Goal: Information Seeking & Learning: Learn about a topic

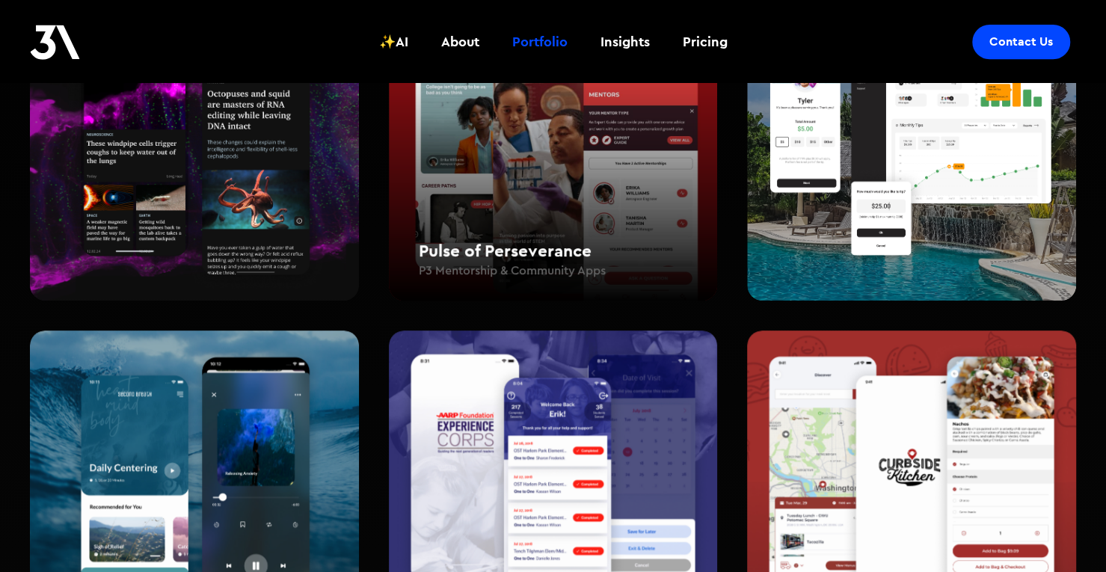
scroll to position [374, 0]
click at [583, 248] on h2 "Pulse of Perseverance" at bounding box center [568, 251] width 299 height 24
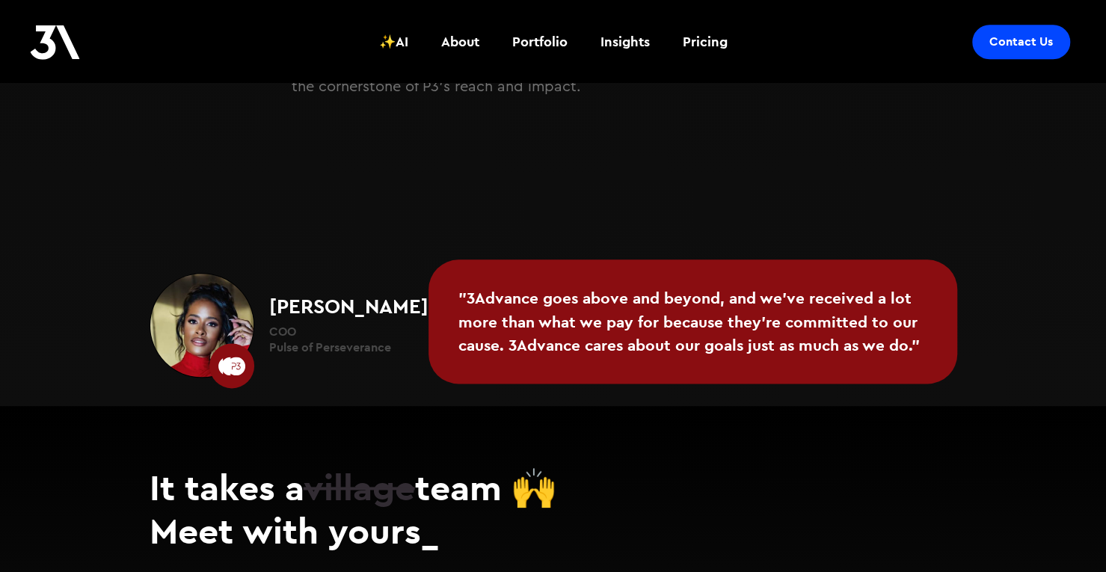
scroll to position [4256, 0]
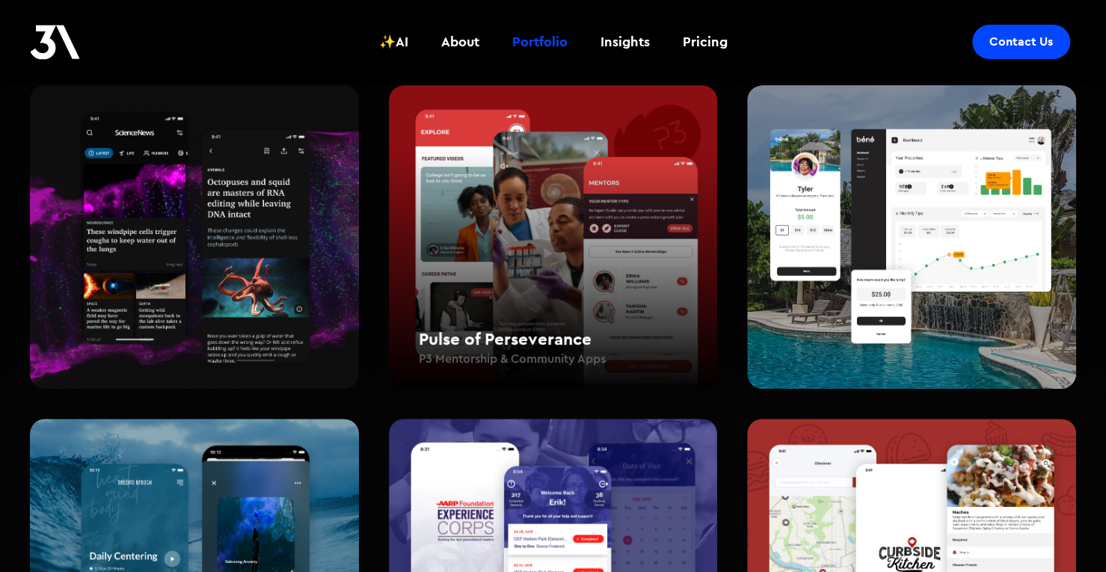
scroll to position [510, 0]
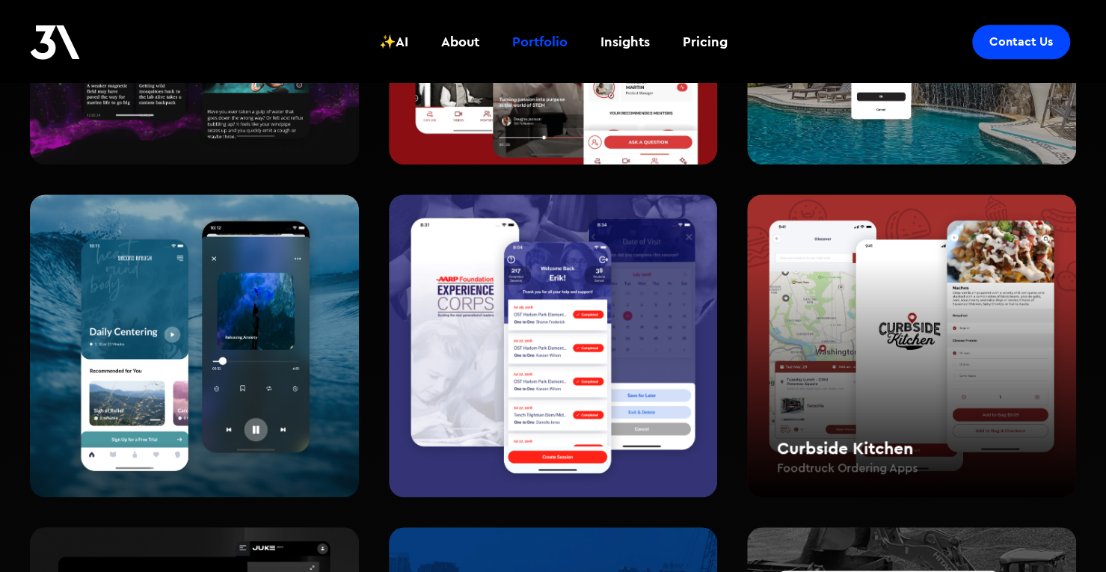
click at [848, 442] on h2 "Curbside Kitchen" at bounding box center [926, 448] width 299 height 24
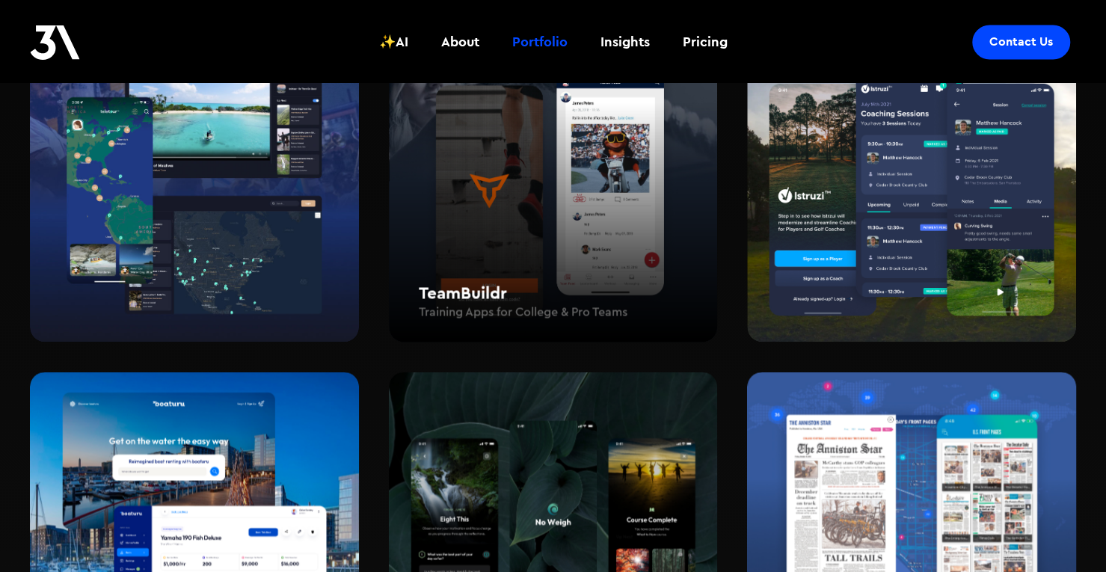
scroll to position [1407, 0]
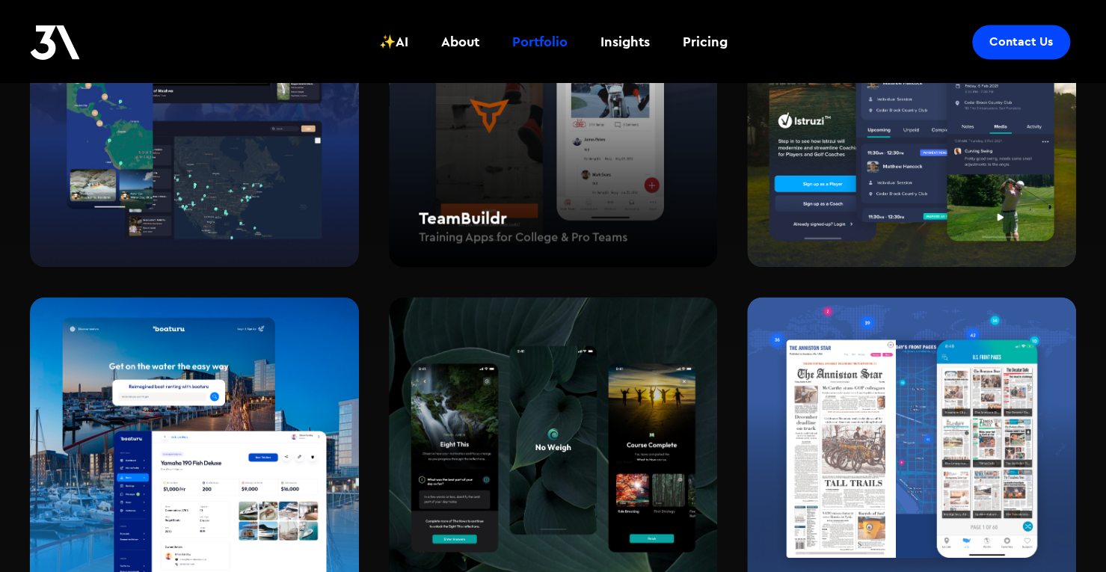
click at [597, 177] on div "TeamBuildr Training Apps for College & Pro Teams" at bounding box center [553, 115] width 329 height 304
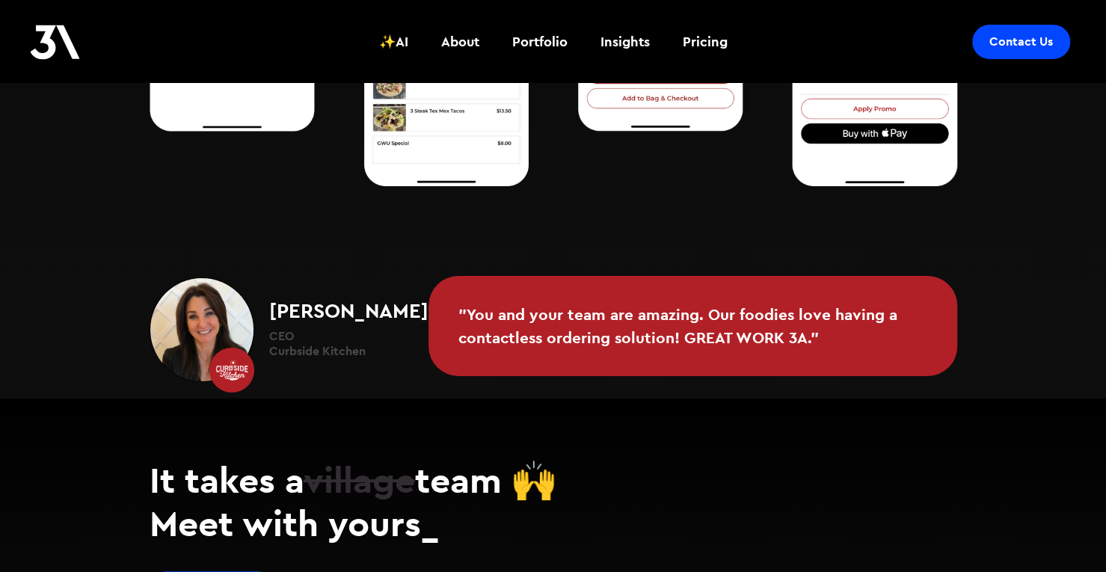
scroll to position [3260, 0]
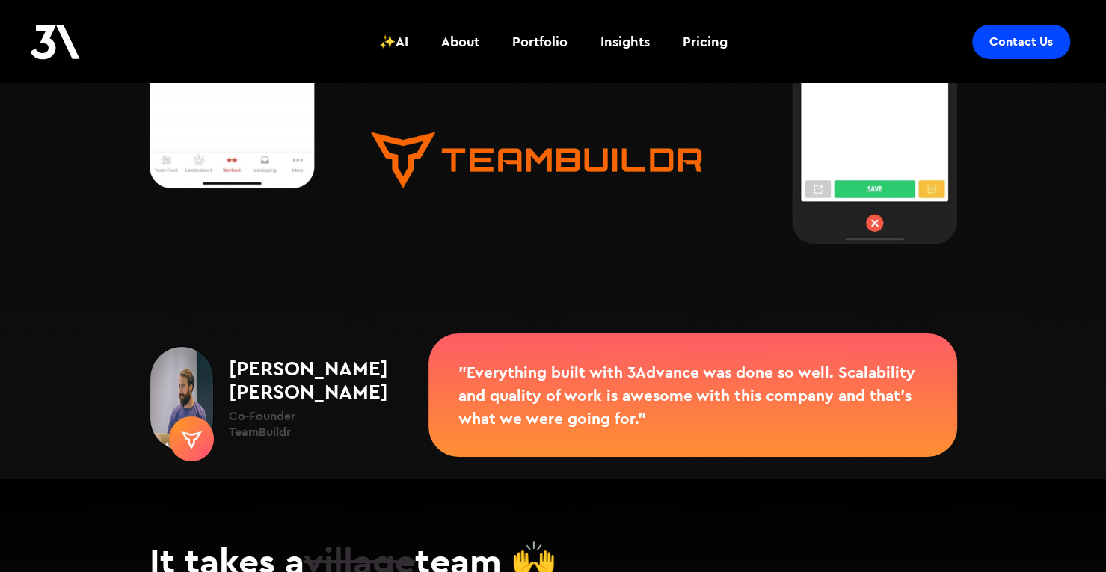
scroll to position [3112, 0]
